Goal: Task Accomplishment & Management: Use online tool/utility

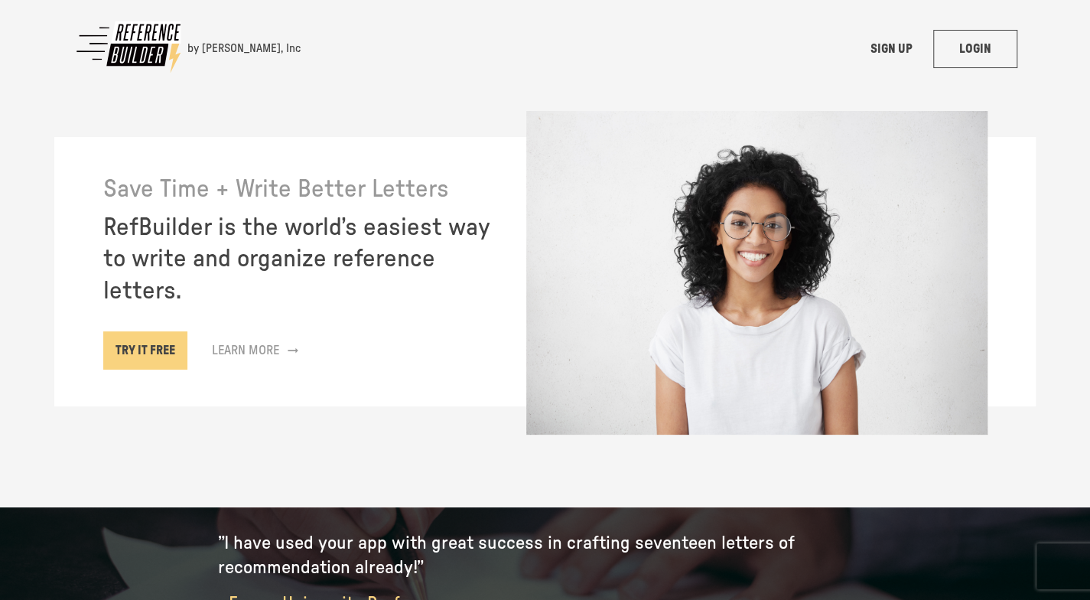
click at [1005, 44] on link "LOGIN" at bounding box center [975, 49] width 84 height 38
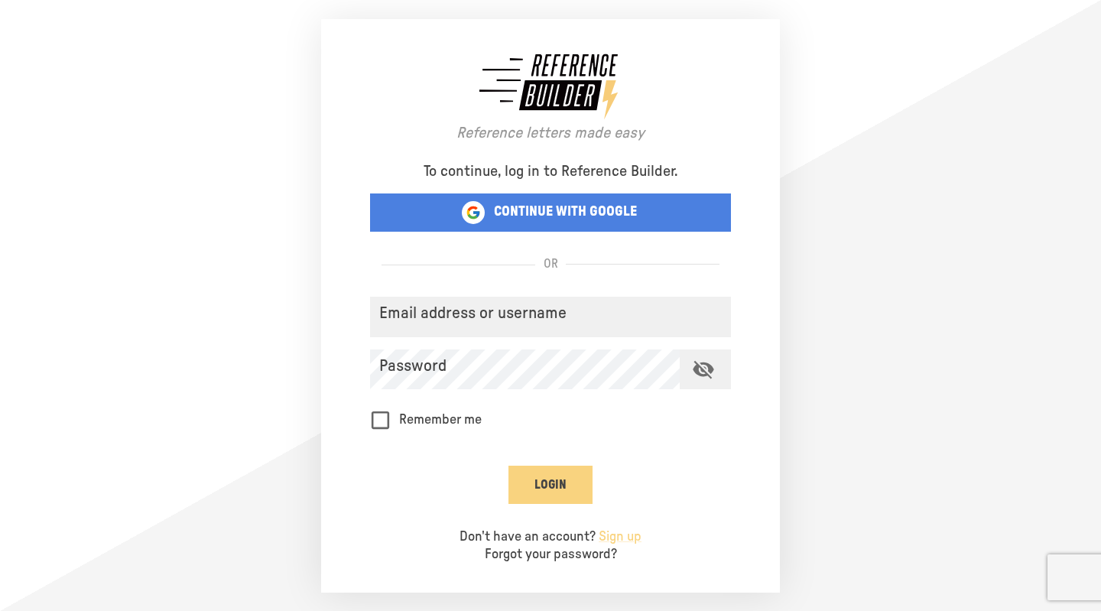
type input "**********"
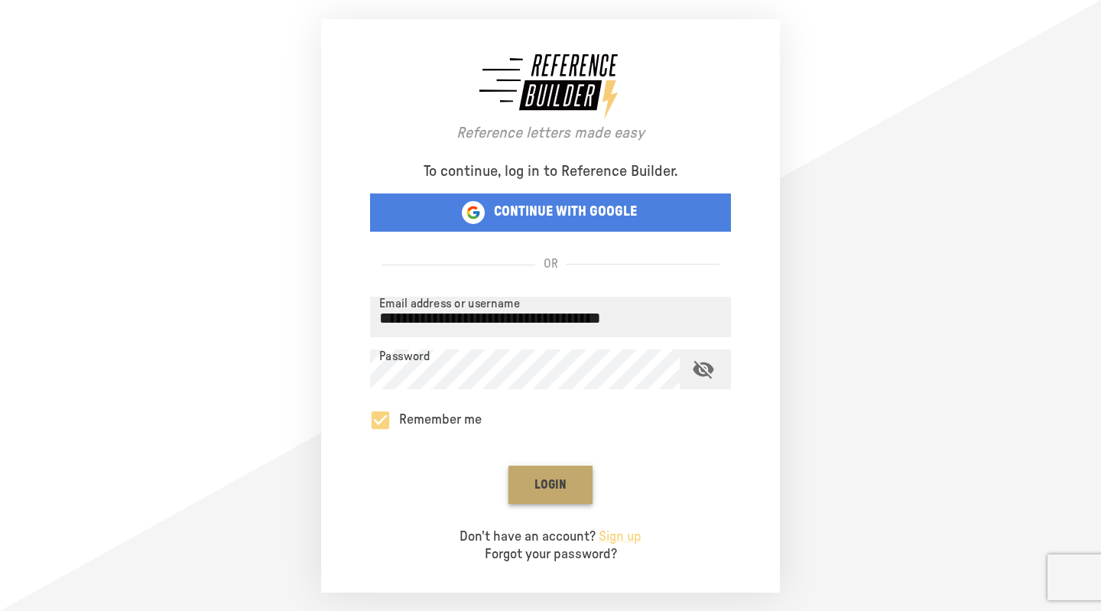
click at [562, 480] on button "Login" at bounding box center [551, 485] width 84 height 38
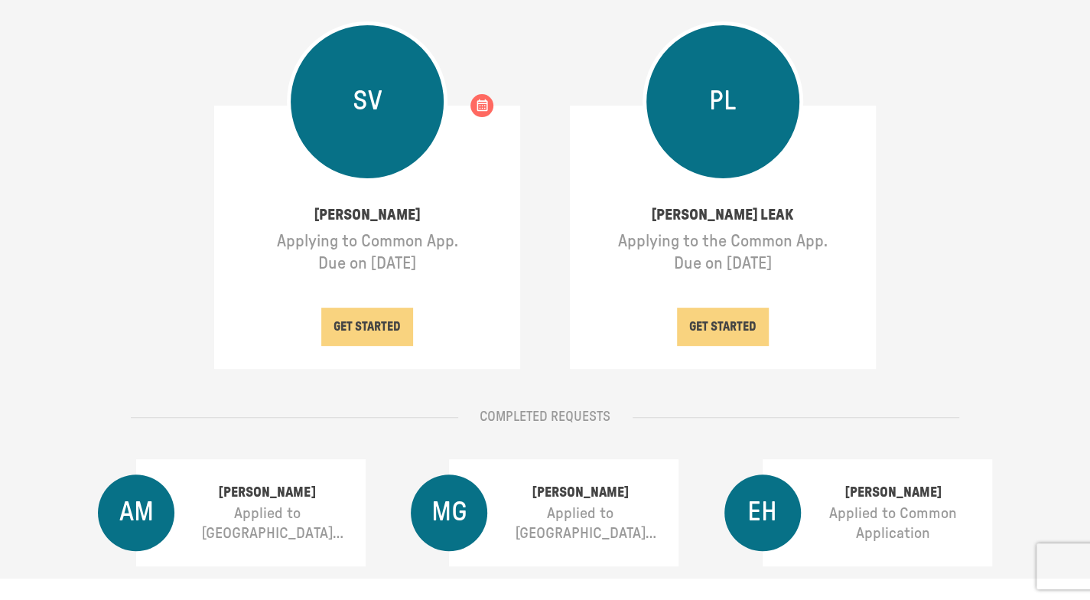
scroll to position [229, 0]
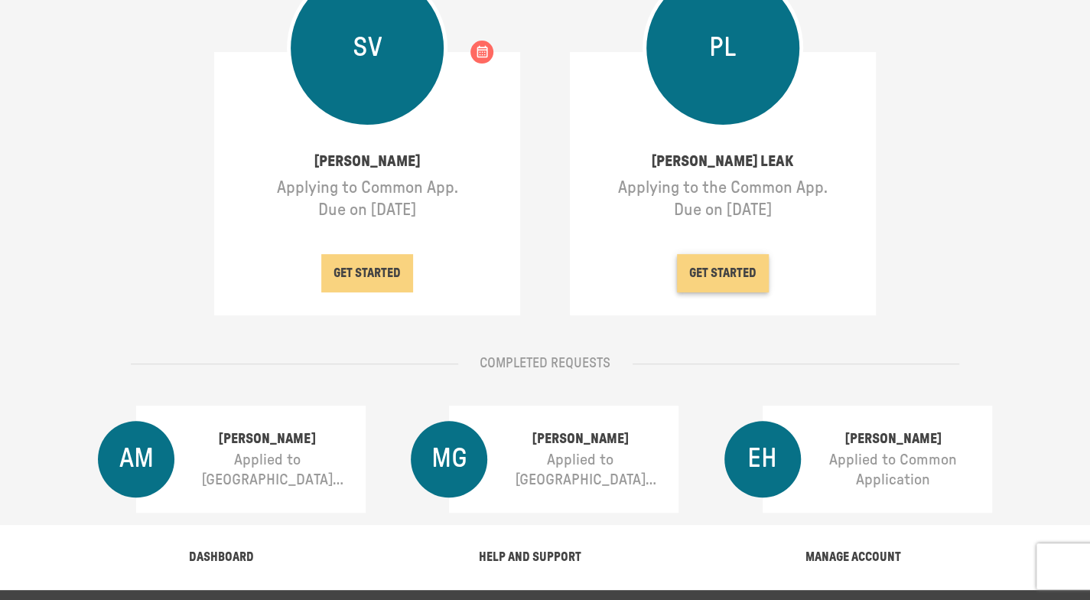
click at [733, 262] on button "GET STARTED" at bounding box center [723, 273] width 92 height 38
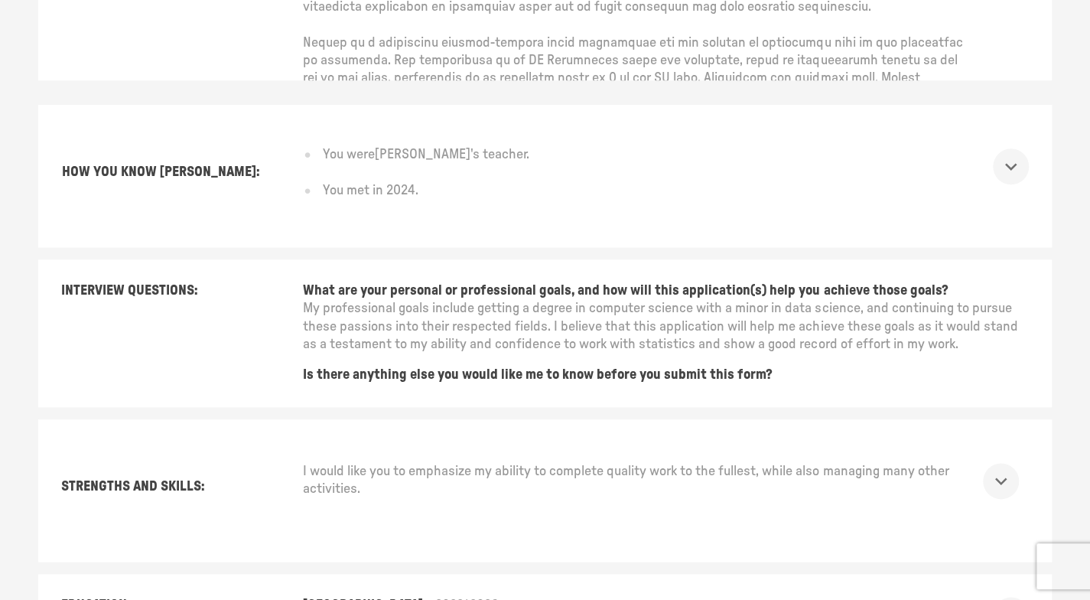
scroll to position [382, 0]
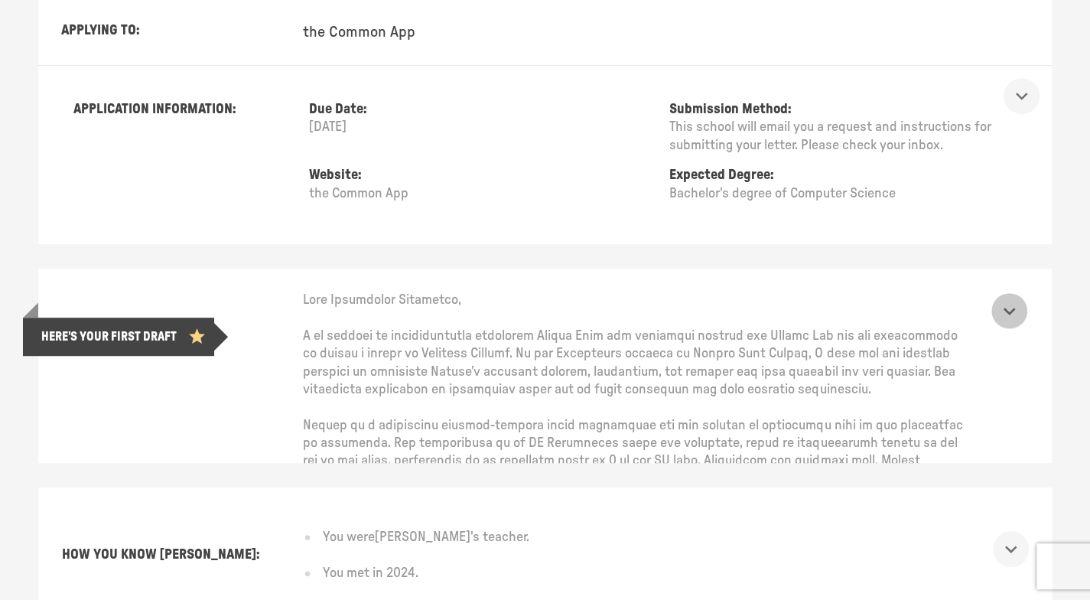
click at [1021, 307] on icon "show more" at bounding box center [1009, 311] width 24 height 24
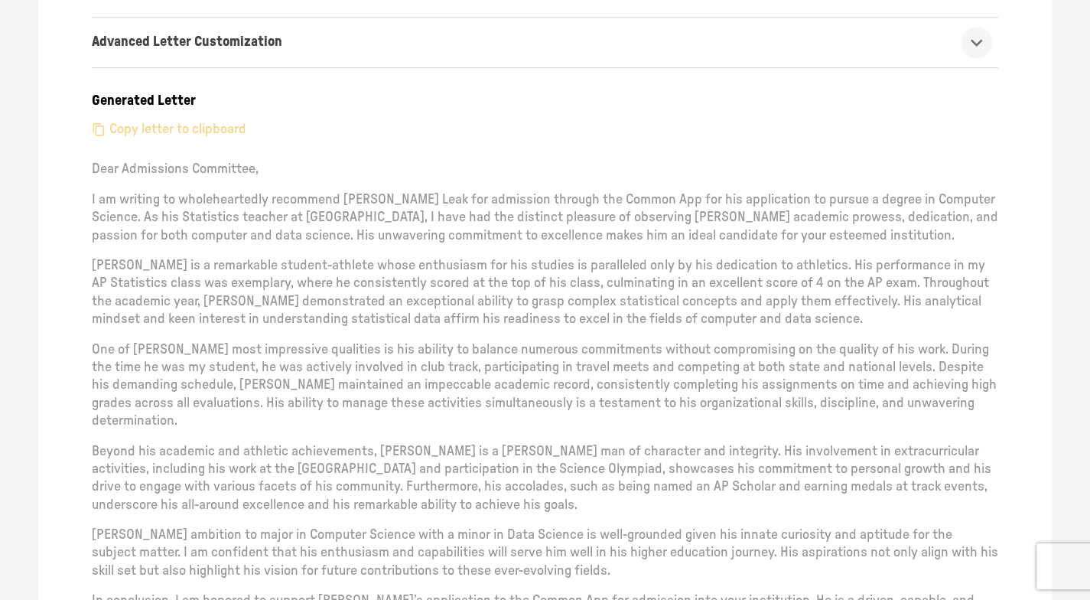
scroll to position [994, 0]
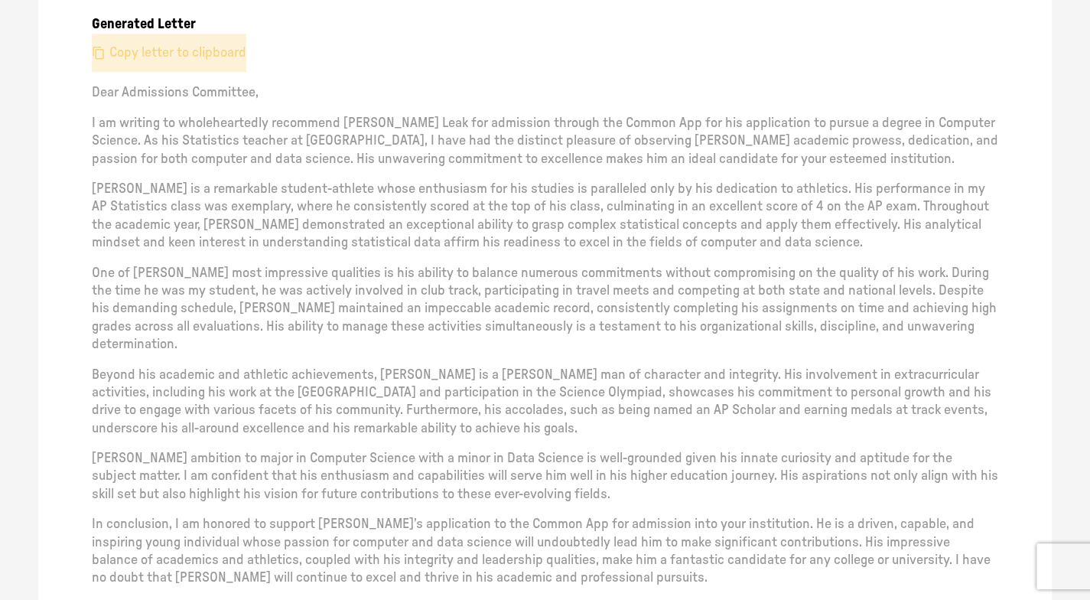
click at [208, 47] on p "Copy letter to clipboard" at bounding box center [177, 53] width 137 height 18
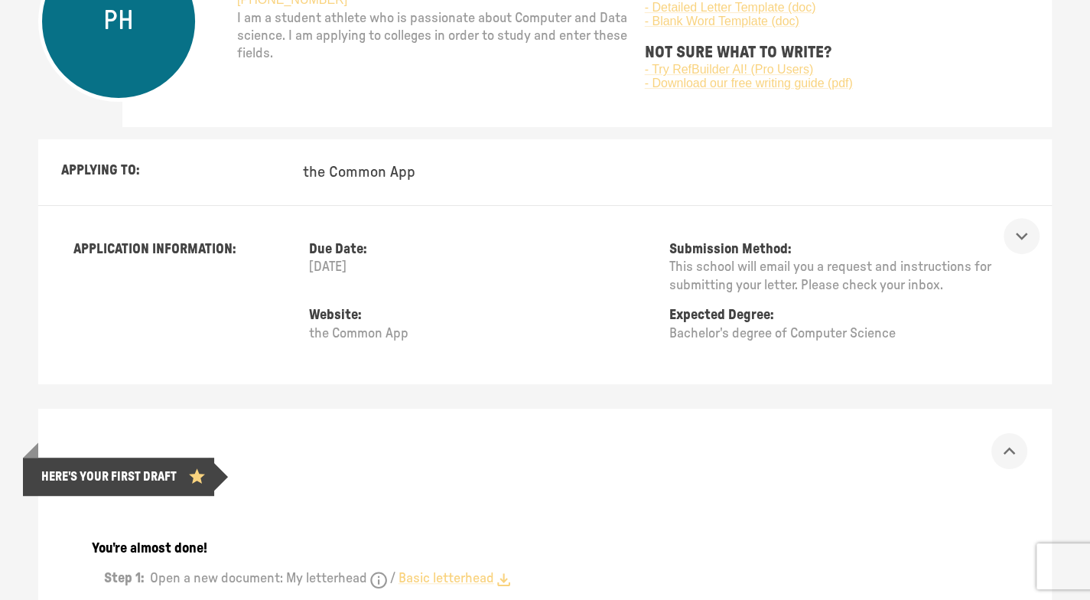
scroll to position [243, 0]
